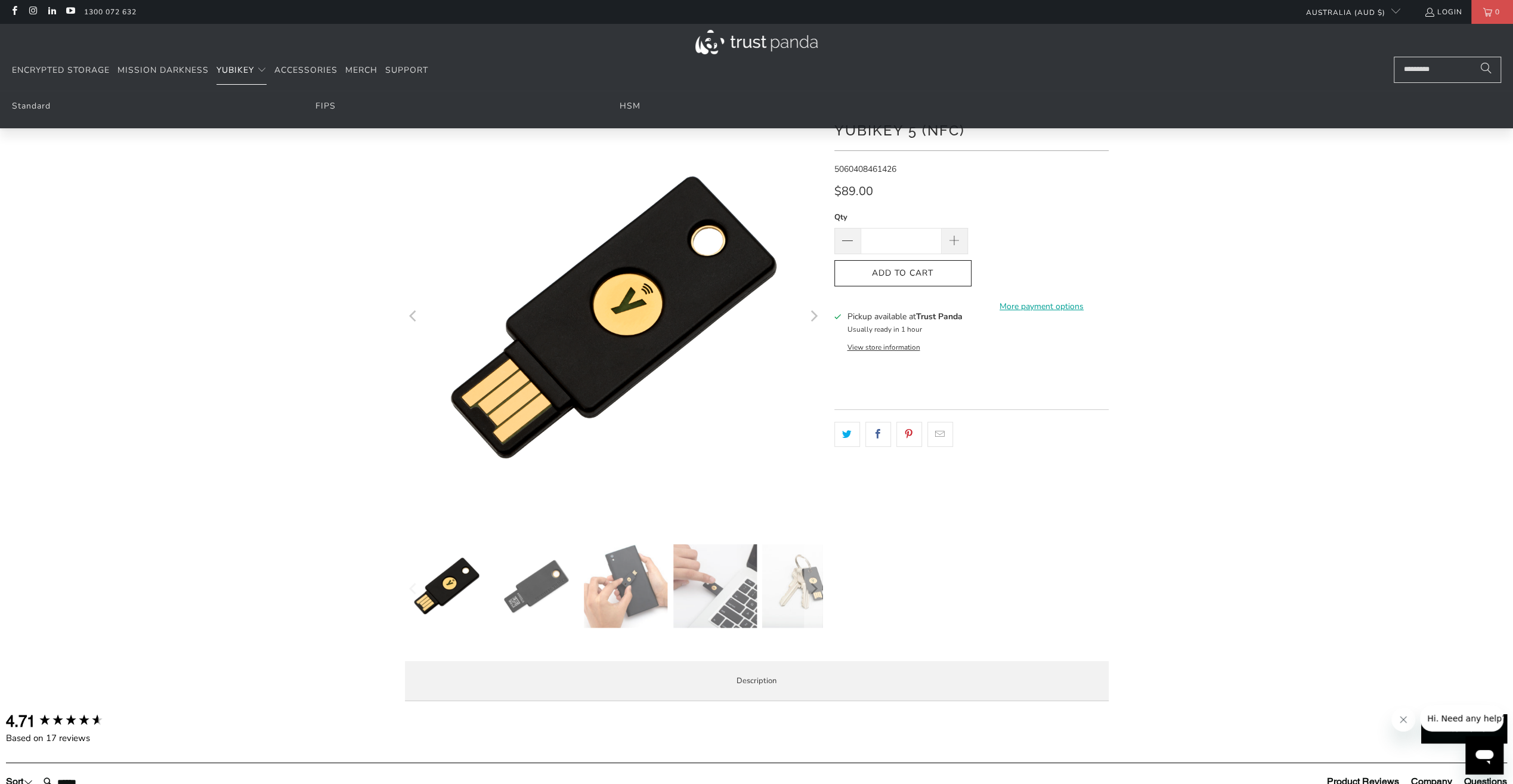
click at [240, 71] on span "YubiKey" at bounding box center [235, 70] width 38 height 12
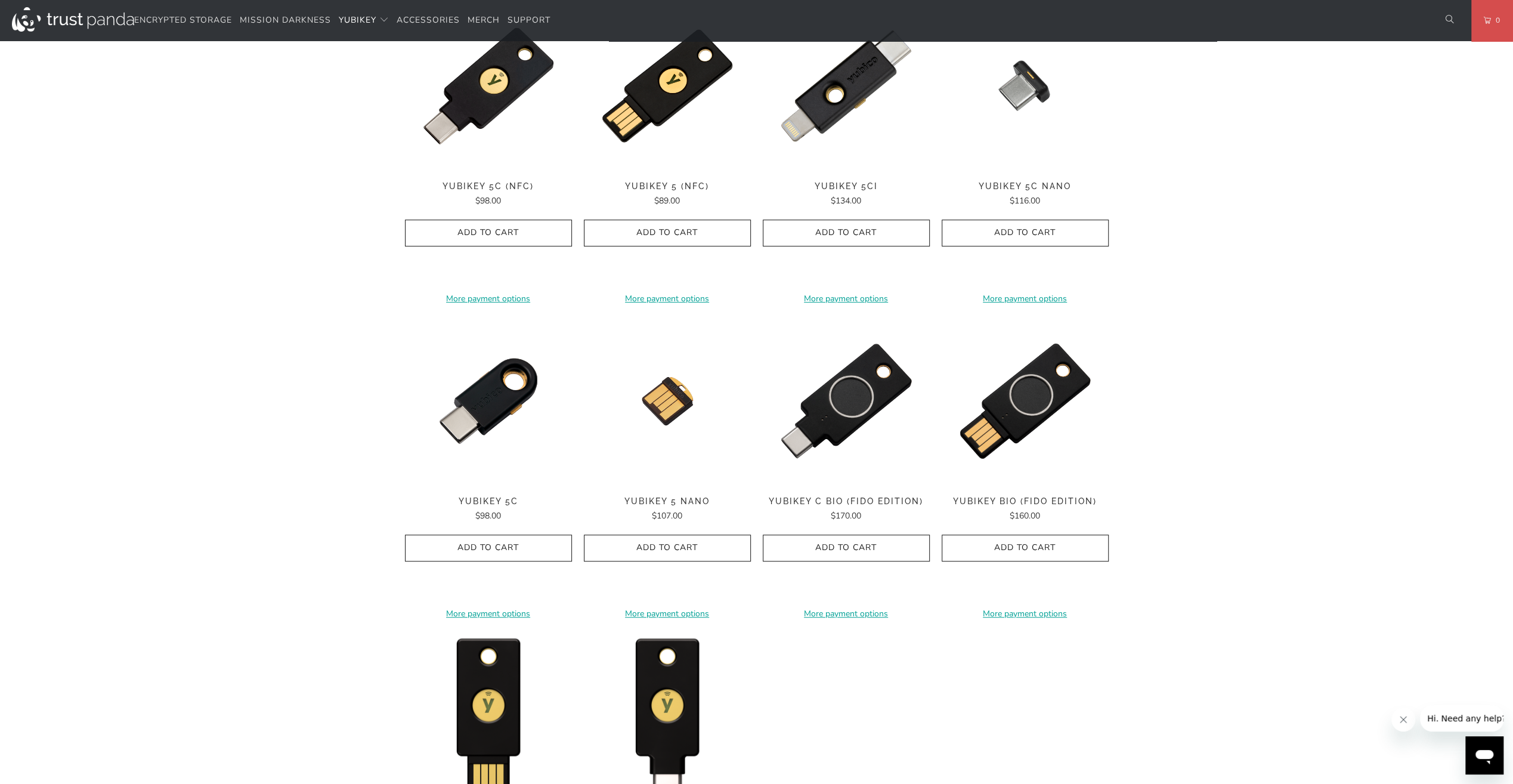
scroll to position [596, 0]
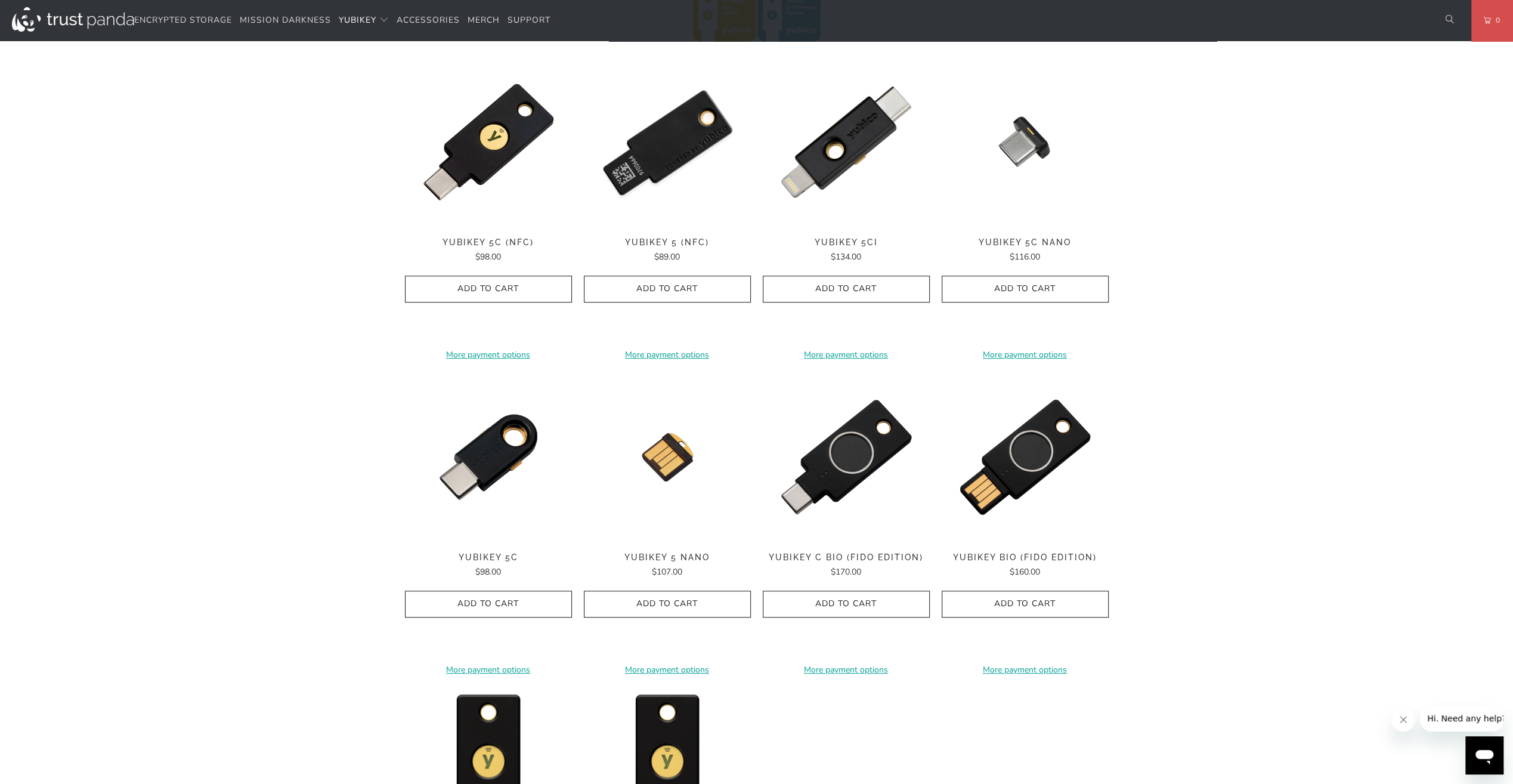
click at [671, 141] on img at bounding box center [666, 141] width 167 height 167
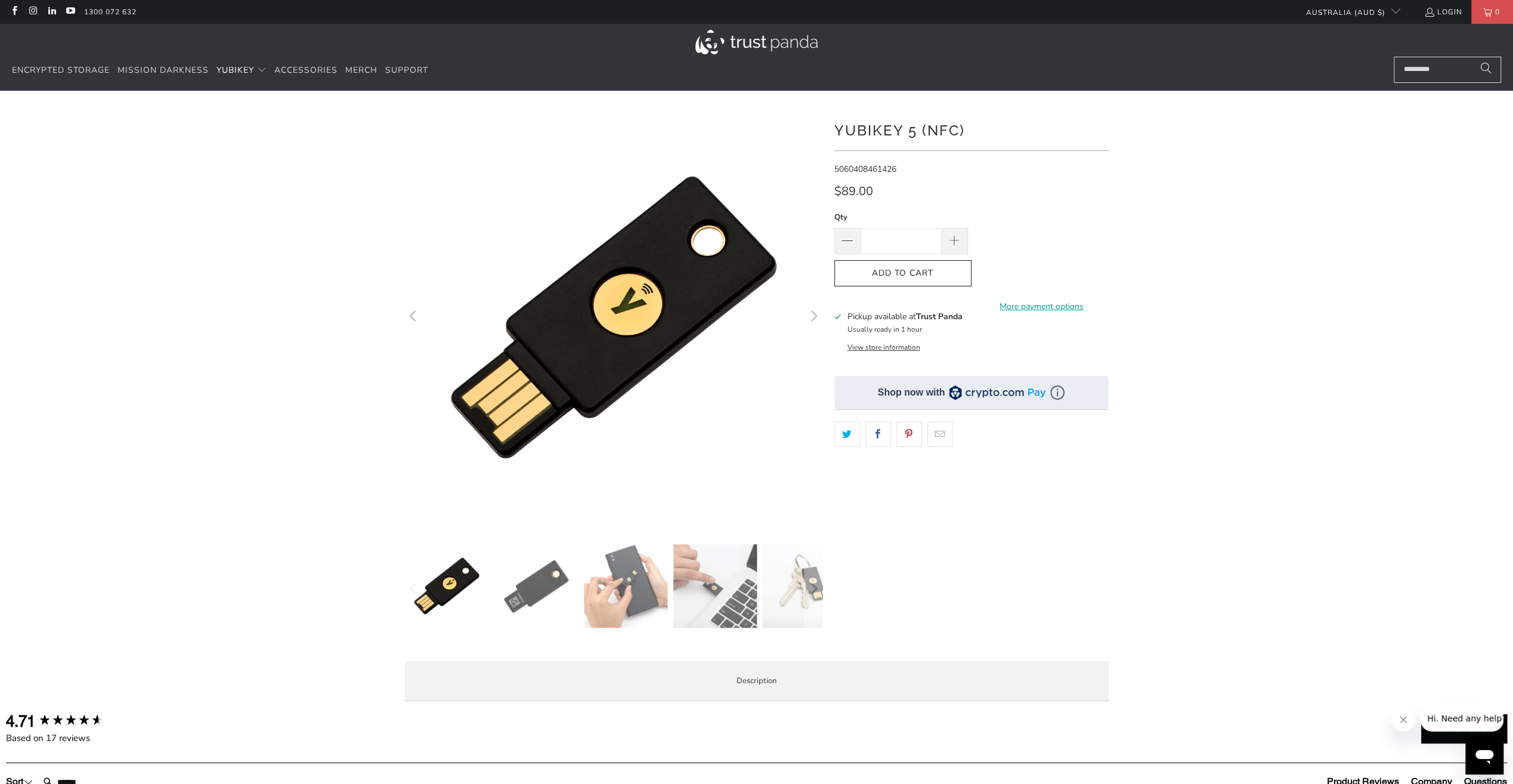
click at [528, 584] on img at bounding box center [537, 585] width 84 height 84
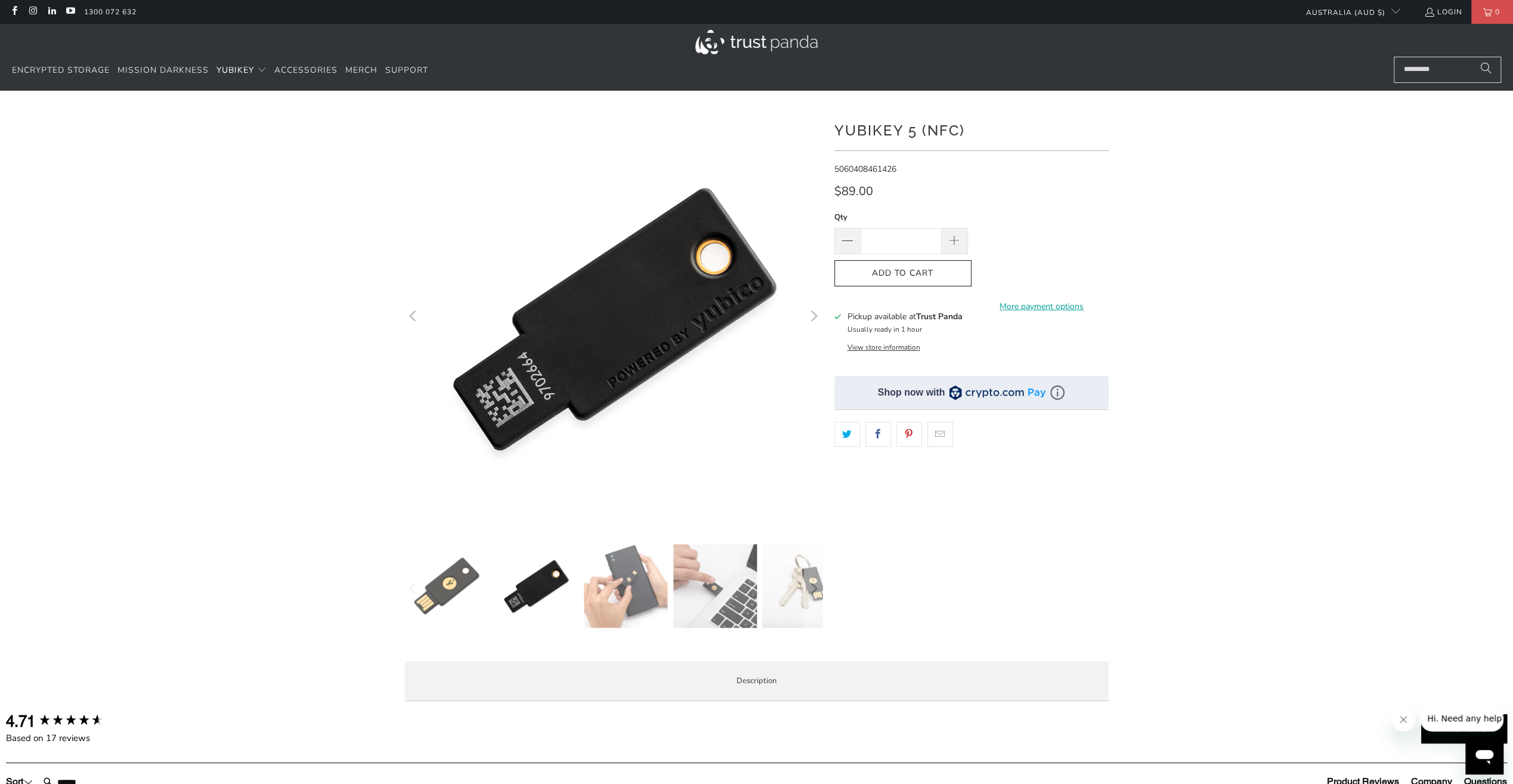
click at [687, 580] on img at bounding box center [715, 585] width 84 height 84
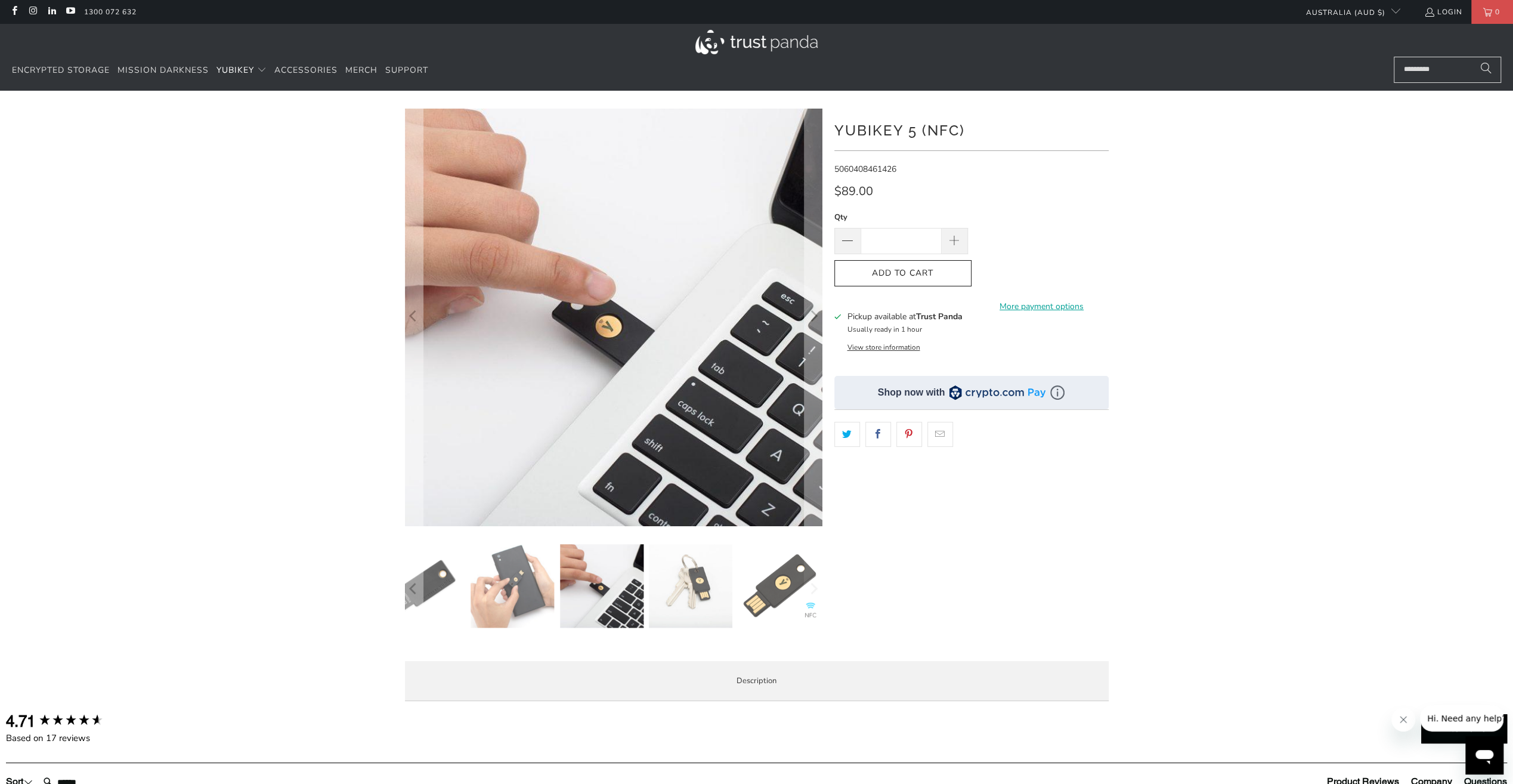
click at [686, 583] on img at bounding box center [691, 585] width 84 height 84
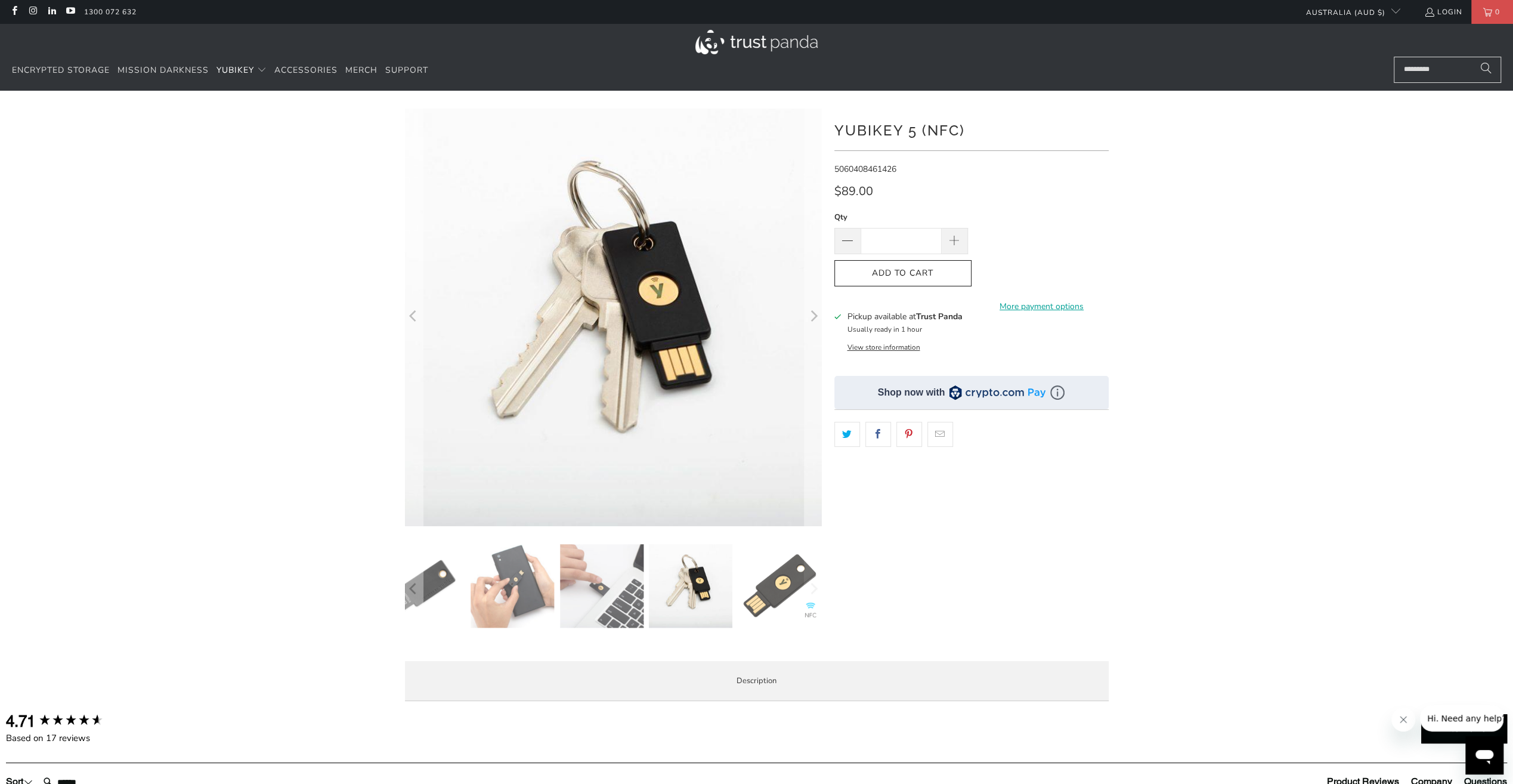
click at [747, 577] on img at bounding box center [780, 585] width 84 height 84
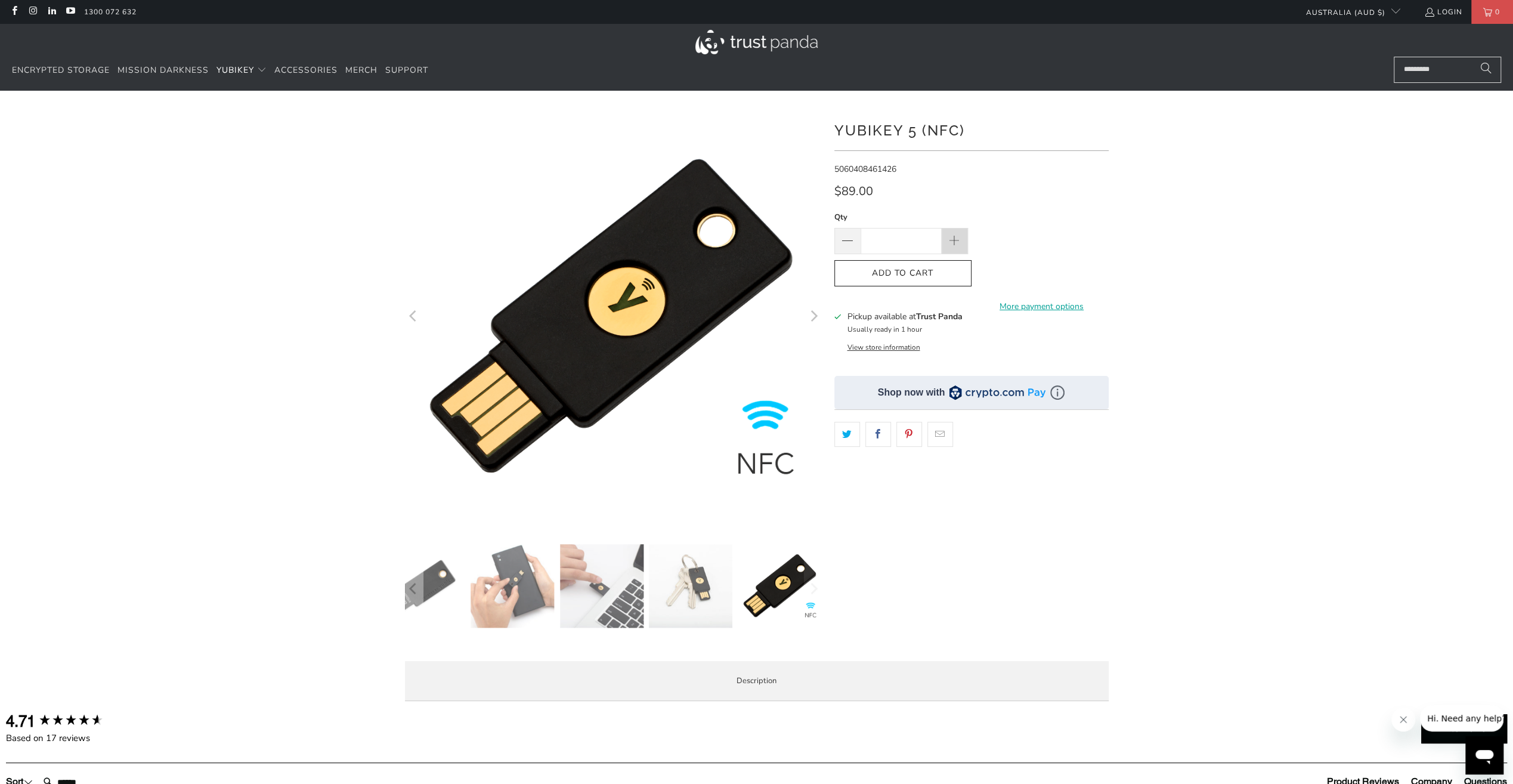
click at [947, 233] on span at bounding box center [955, 241] width 26 height 26
click at [952, 233] on span at bounding box center [955, 241] width 26 height 26
type input "*"
click at [940, 271] on span "Add to Cart" at bounding box center [902, 274] width 112 height 10
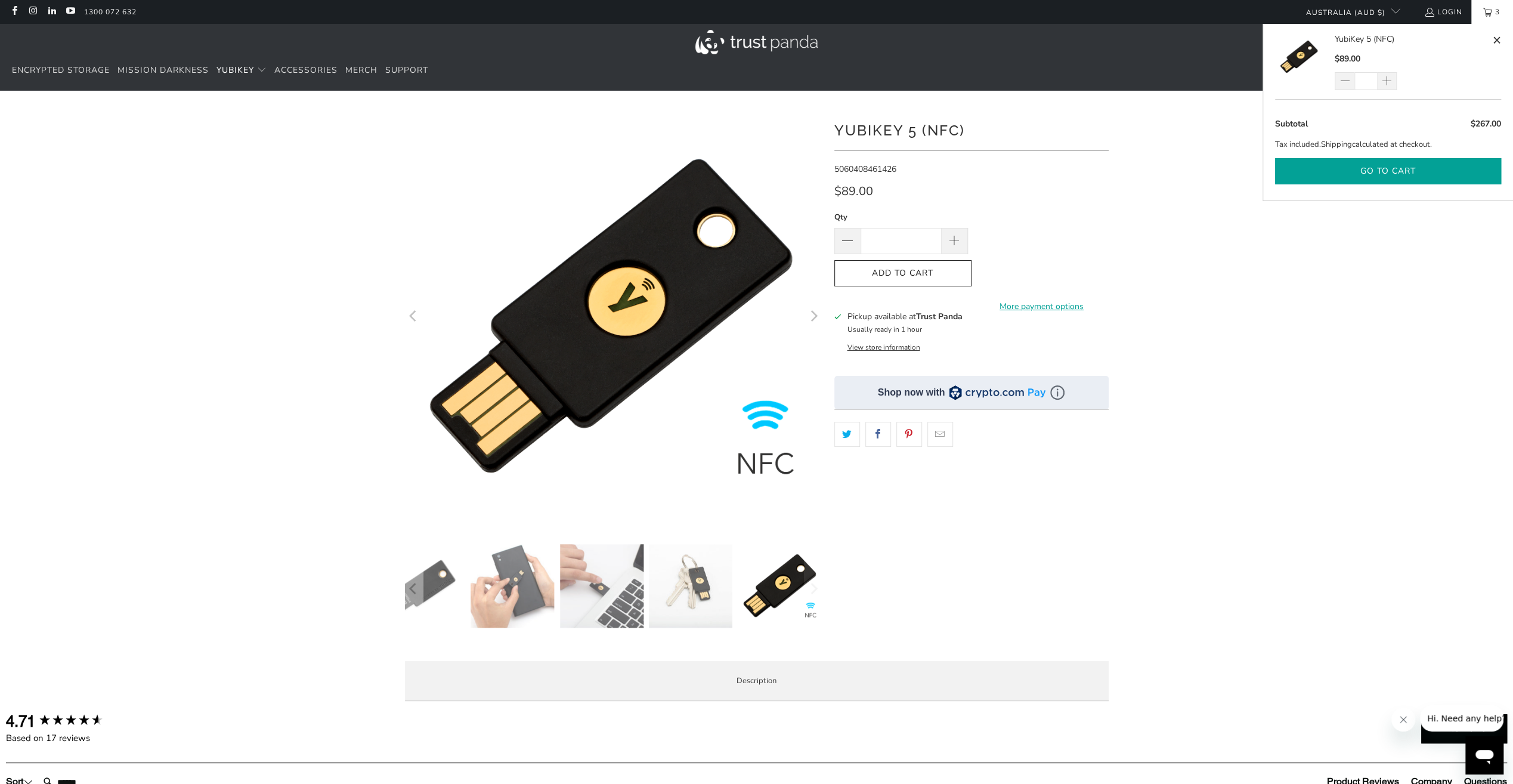
click at [1381, 168] on button "Go to cart" at bounding box center [1388, 171] width 226 height 27
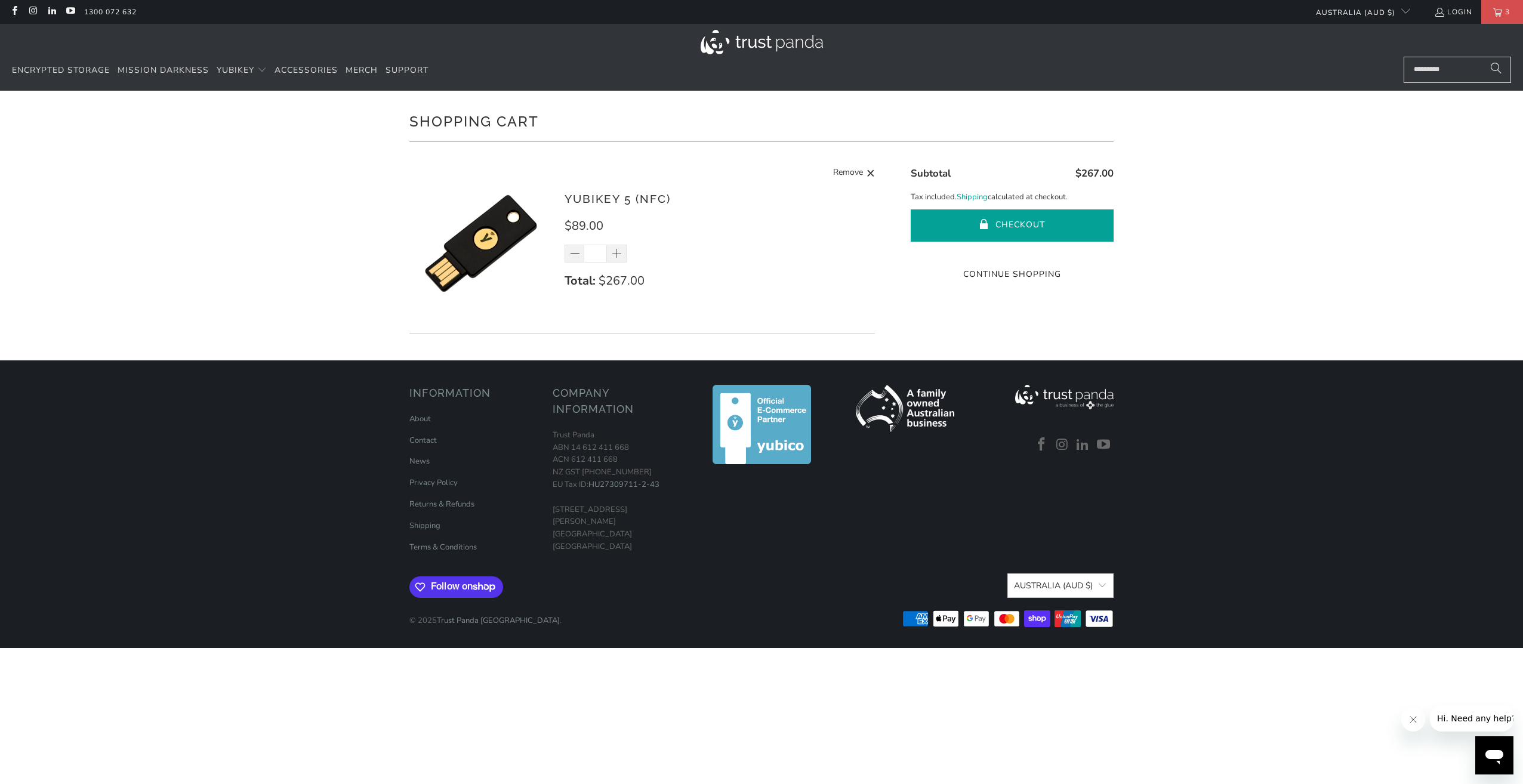
click at [1025, 222] on button "Checkout" at bounding box center [1011, 225] width 203 height 32
